Goal: Information Seeking & Learning: Learn about a topic

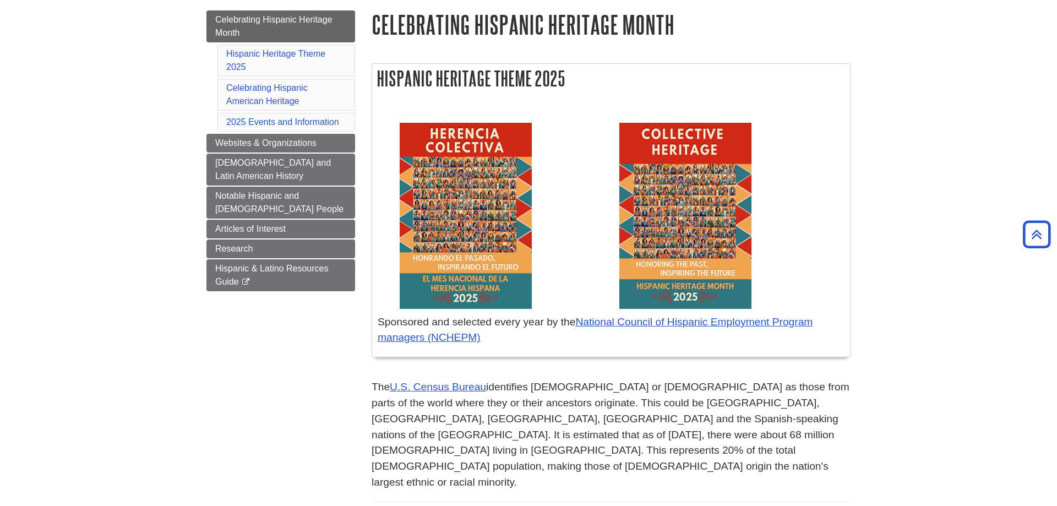
scroll to position [112, 0]
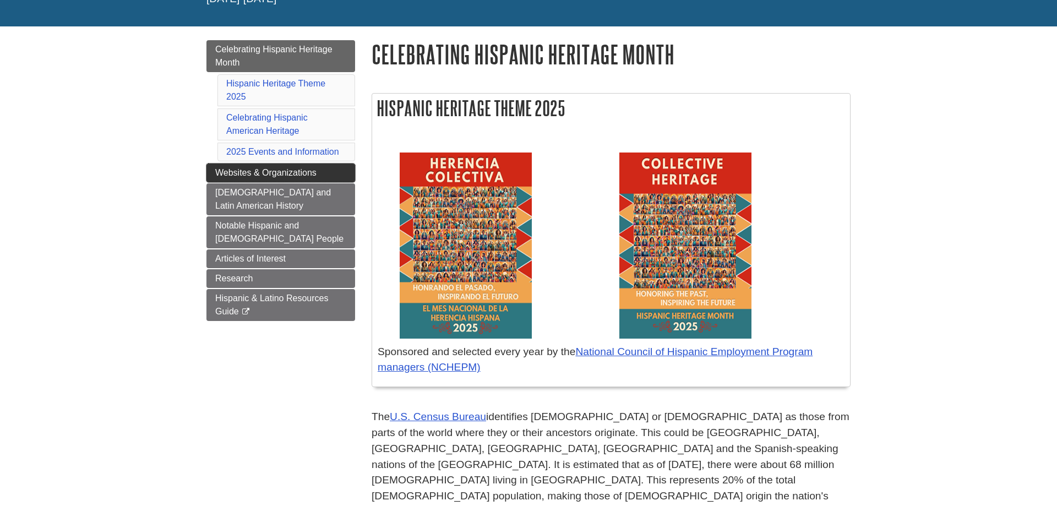
click at [218, 173] on span "Websites & Organizations" at bounding box center [265, 172] width 101 height 9
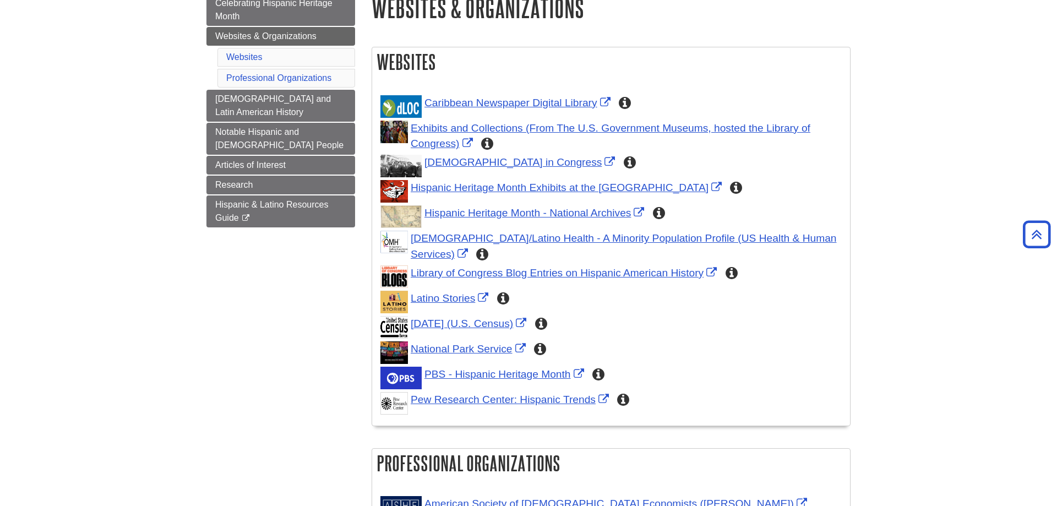
scroll to position [112, 0]
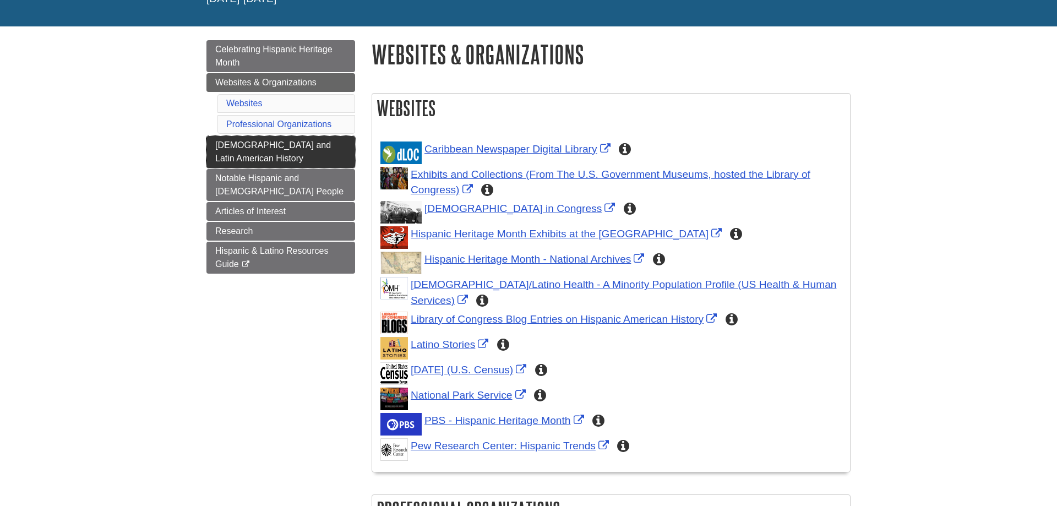
click at [217, 155] on span "[DEMOGRAPHIC_DATA] and Latin American History" at bounding box center [273, 151] width 116 height 23
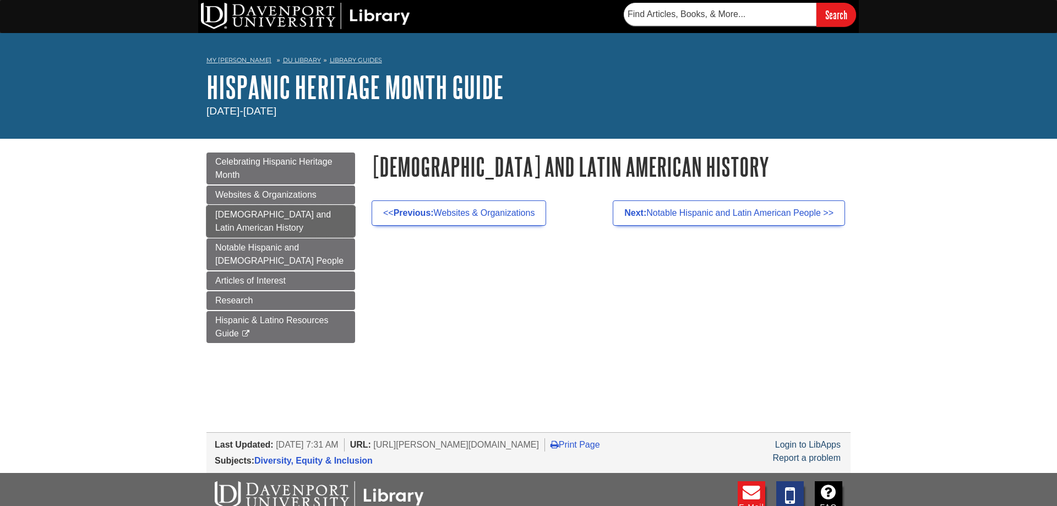
click at [220, 226] on span "[DEMOGRAPHIC_DATA] and Latin American History" at bounding box center [273, 221] width 116 height 23
click at [213, 242] on link "Notable Hispanic and [DEMOGRAPHIC_DATA] People" at bounding box center [280, 254] width 149 height 32
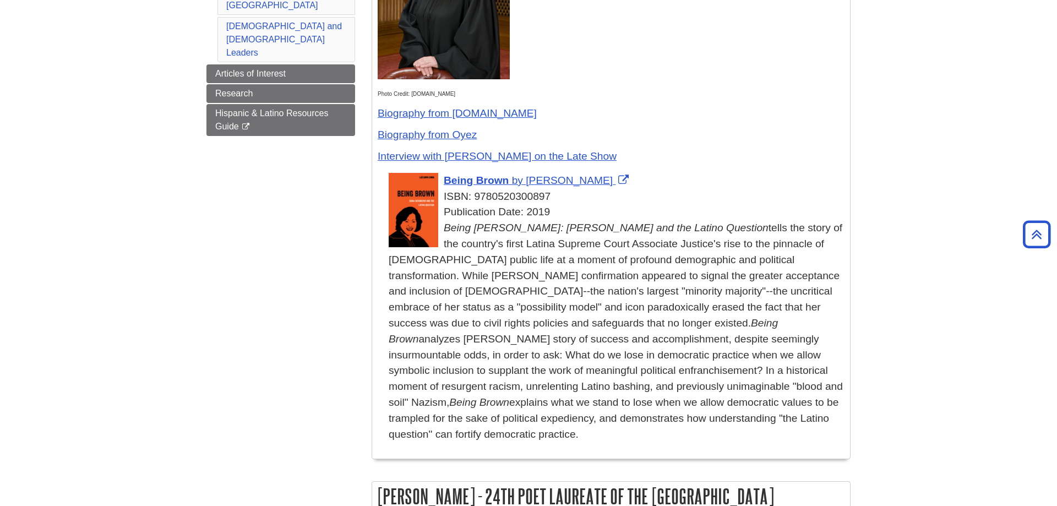
scroll to position [112, 0]
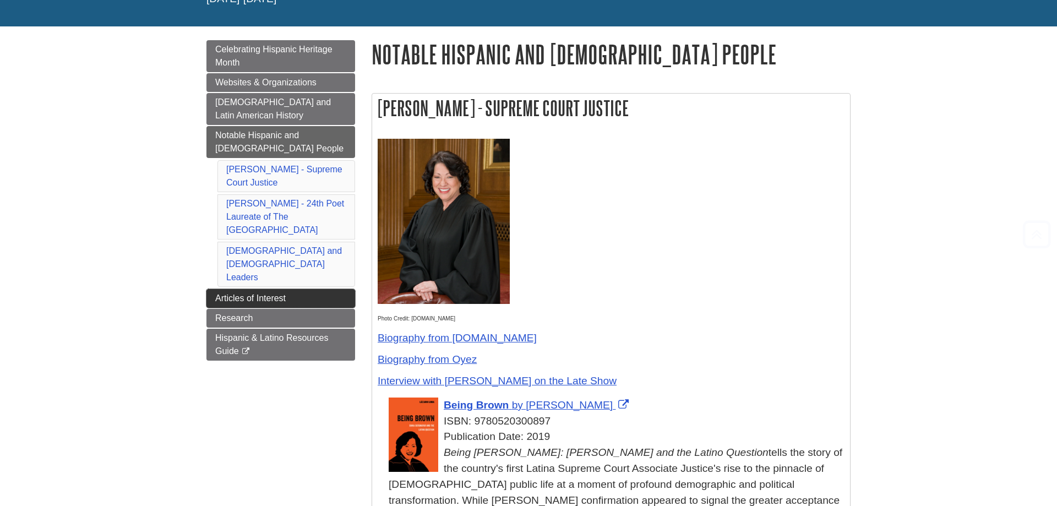
click at [249, 289] on link "Articles of Interest" at bounding box center [280, 298] width 149 height 19
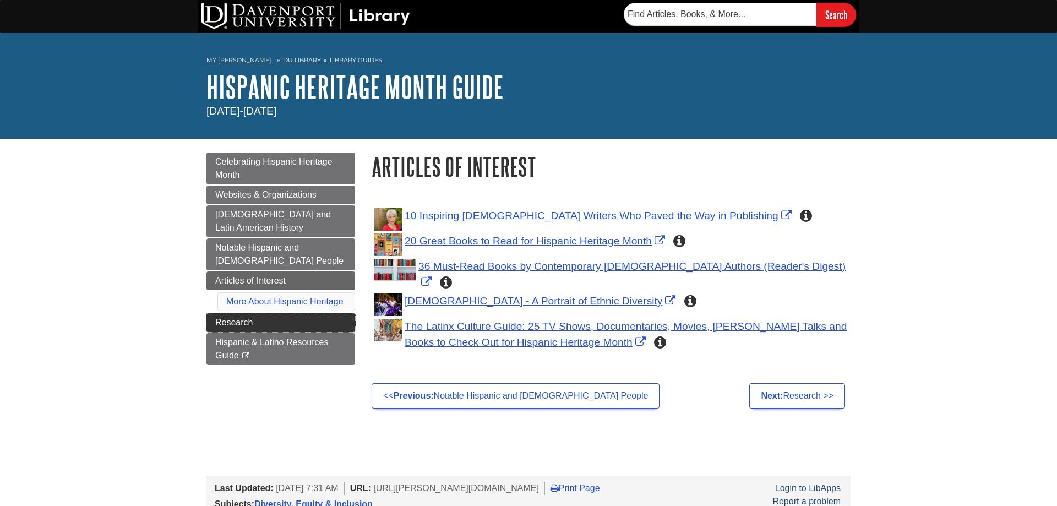
click at [259, 319] on link "Research" at bounding box center [280, 322] width 149 height 19
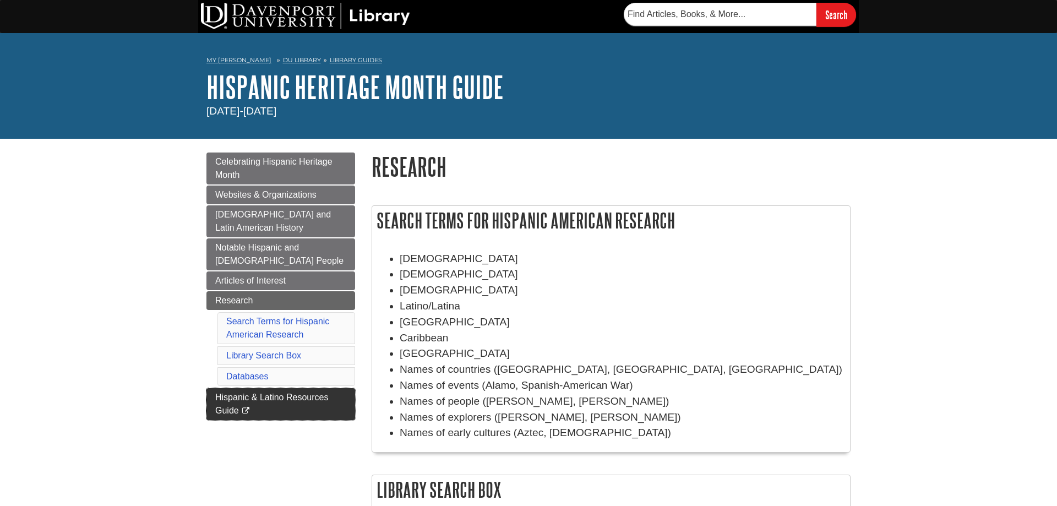
click at [247, 410] on icon "This link opens in a new window" at bounding box center [245, 410] width 9 height 7
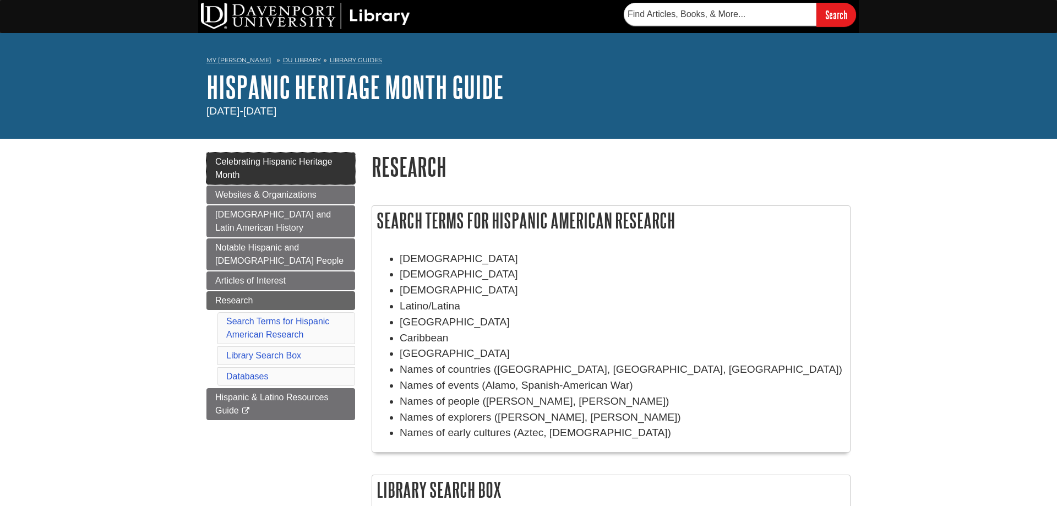
click at [344, 170] on link "Celebrating Hispanic Heritage Month" at bounding box center [280, 168] width 149 height 32
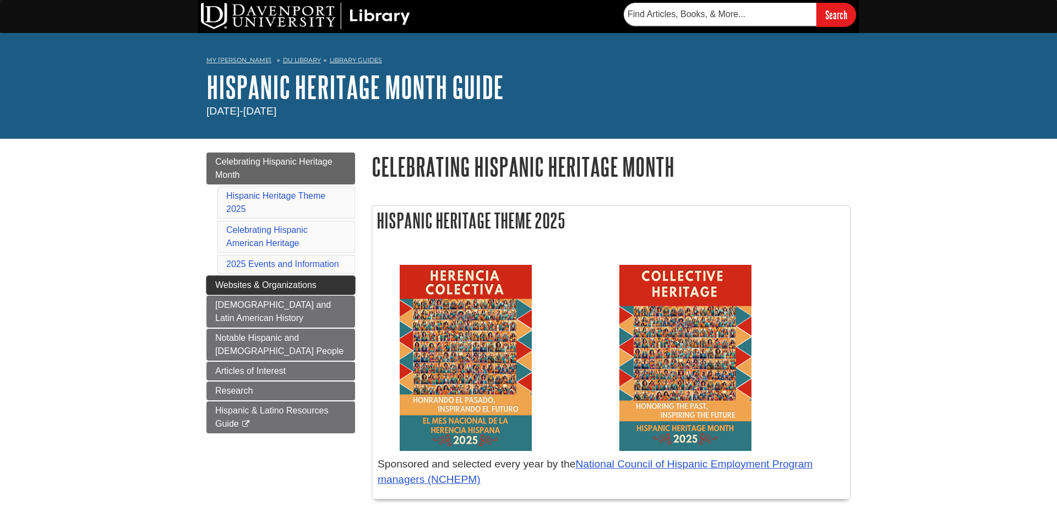
click at [226, 288] on span "Websites & Organizations" at bounding box center [265, 284] width 101 height 9
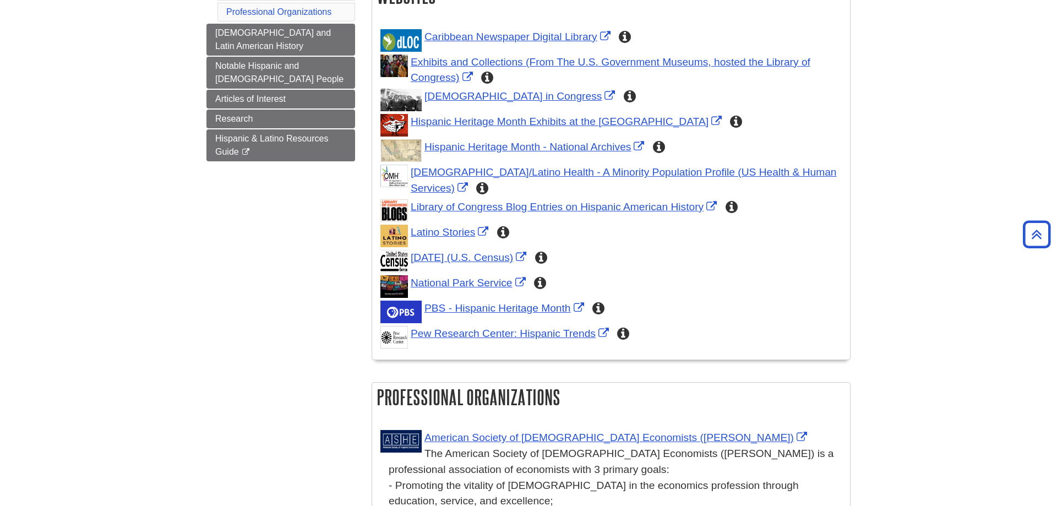
scroll to position [56, 0]
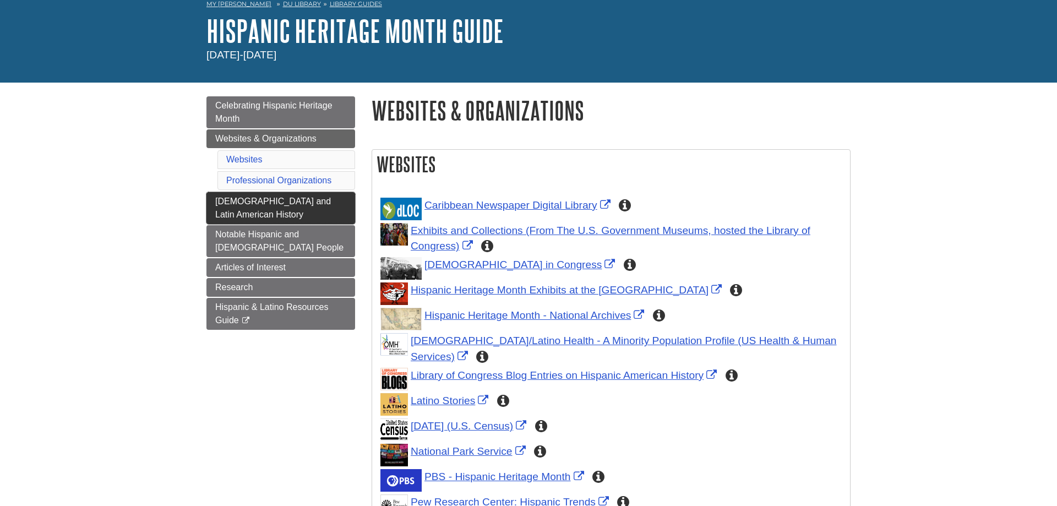
click at [228, 208] on link "[DEMOGRAPHIC_DATA] and Latin American History" at bounding box center [280, 208] width 149 height 32
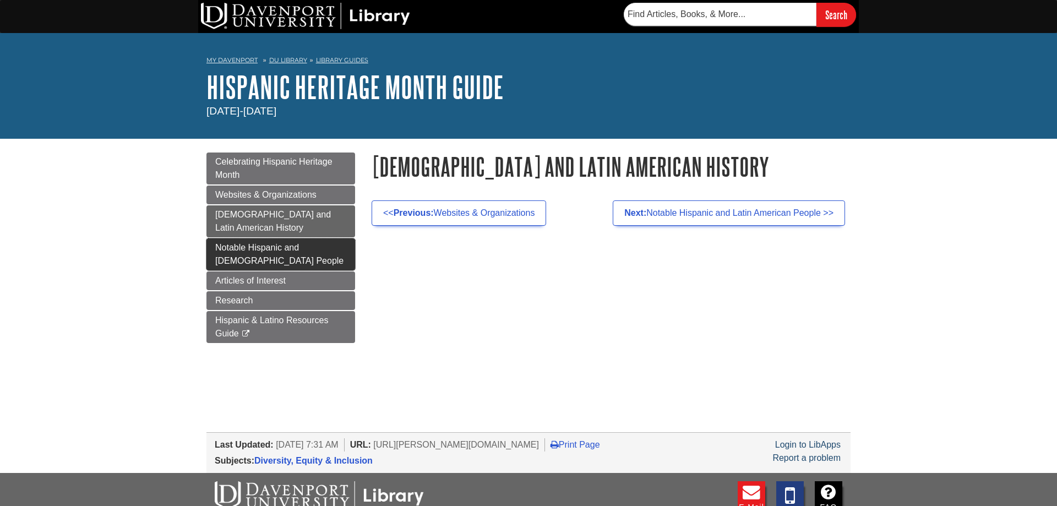
click at [318, 246] on span "Notable Hispanic and [DEMOGRAPHIC_DATA] People" at bounding box center [279, 254] width 128 height 23
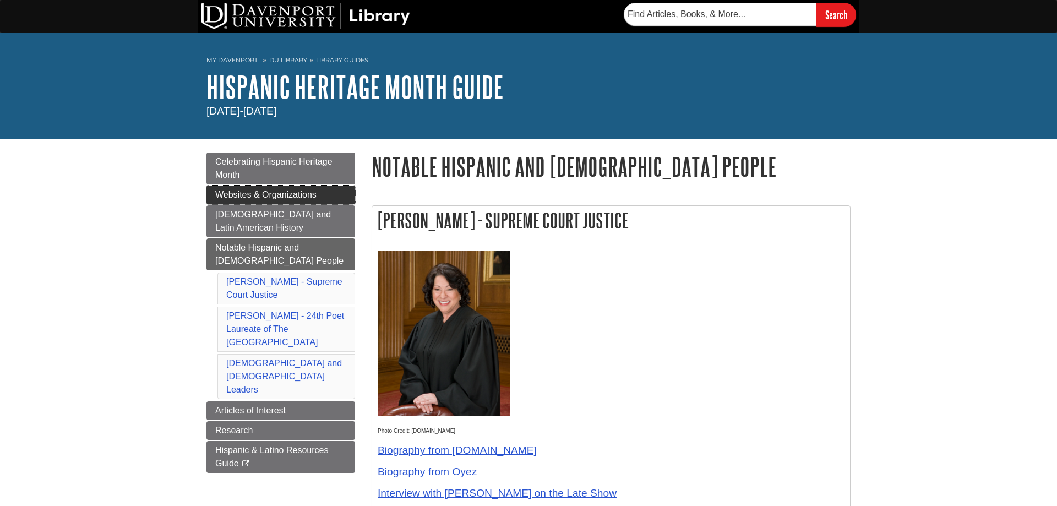
click at [346, 204] on link "Websites & Organizations" at bounding box center [280, 195] width 149 height 19
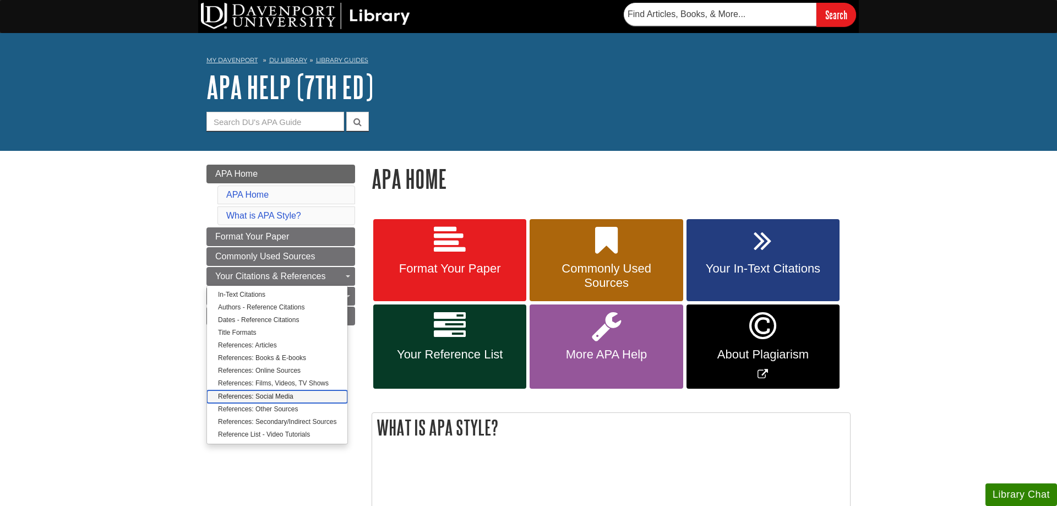
click at [240, 396] on link "References: Social Media" at bounding box center [277, 396] width 140 height 13
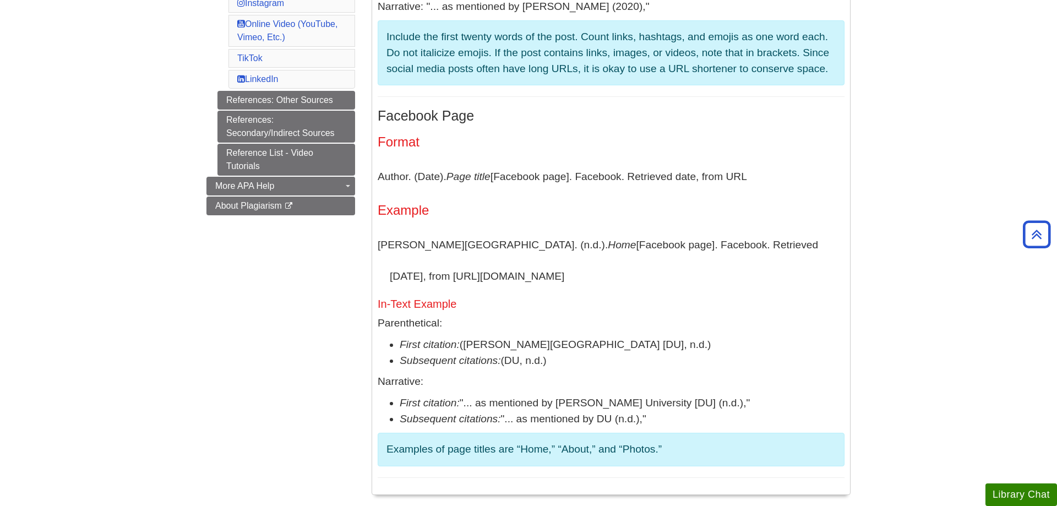
scroll to position [168, 0]
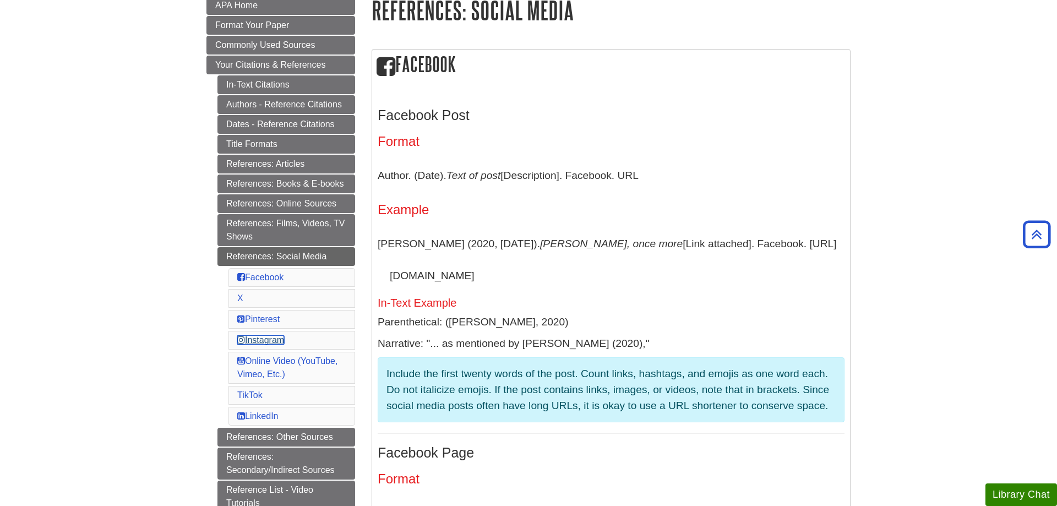
click at [259, 342] on link "Instagram" at bounding box center [260, 339] width 47 height 9
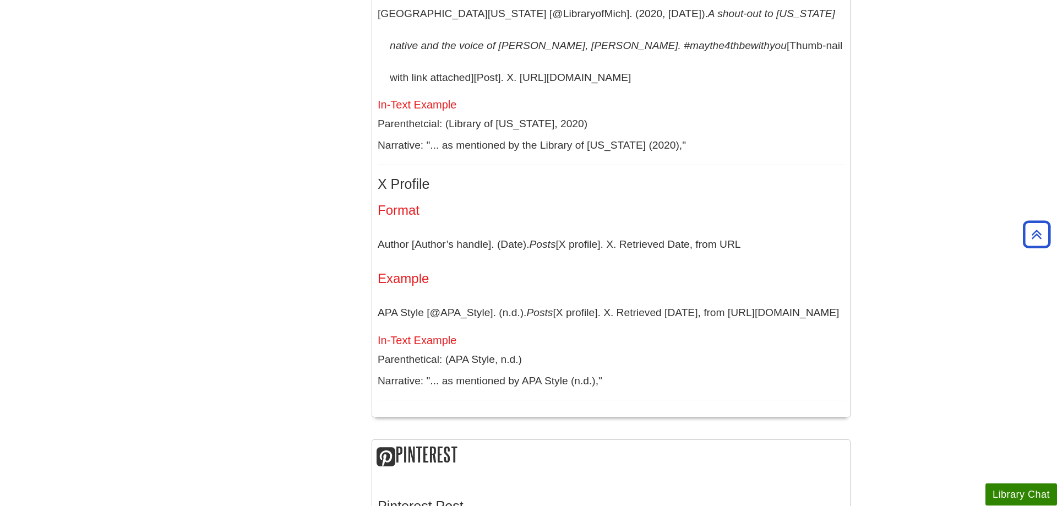
scroll to position [1179, 0]
